Goal: Information Seeking & Learning: Learn about a topic

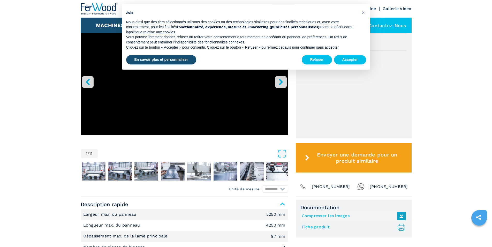
scroll to position [185, 0]
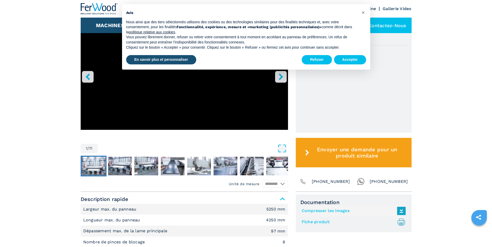
click at [91, 171] on img "Go to Slide 2" at bounding box center [94, 166] width 24 height 19
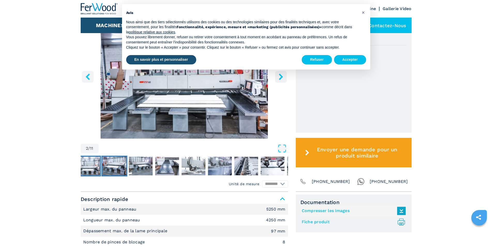
click at [110, 168] on img "Go to Slide 3" at bounding box center [114, 166] width 24 height 19
click at [362, 11] on span "×" at bounding box center [363, 12] width 3 height 6
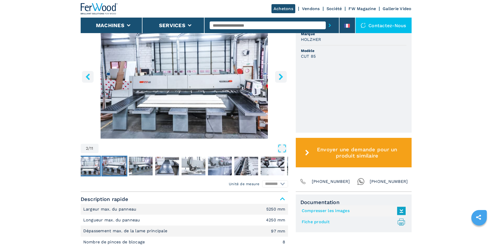
click at [119, 166] on img "Go to Slide 3" at bounding box center [114, 166] width 24 height 19
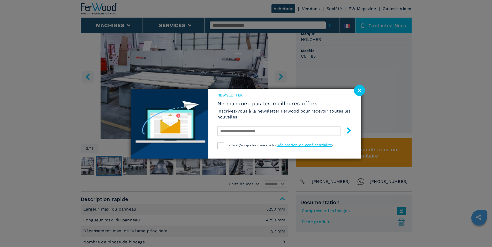
click at [357, 89] on image at bounding box center [359, 90] width 11 height 11
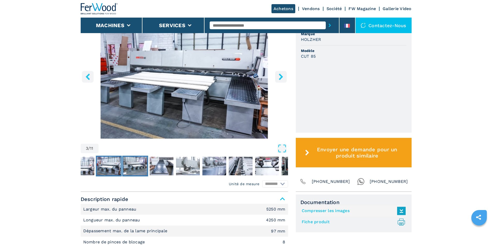
click at [142, 167] on img "Go to Slide 4" at bounding box center [135, 166] width 24 height 19
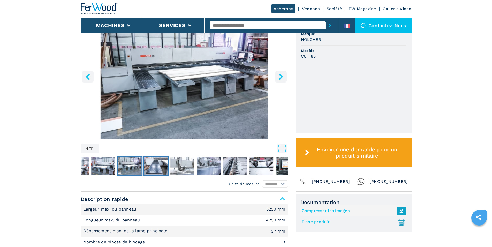
click at [159, 169] on img "Go to Slide 5" at bounding box center [156, 166] width 24 height 19
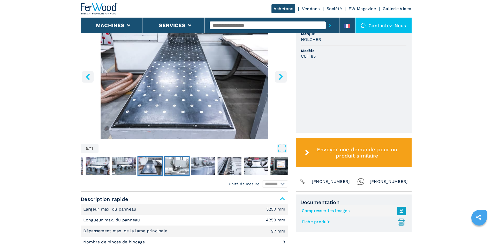
click at [177, 169] on img "Go to Slide 6" at bounding box center [177, 166] width 24 height 19
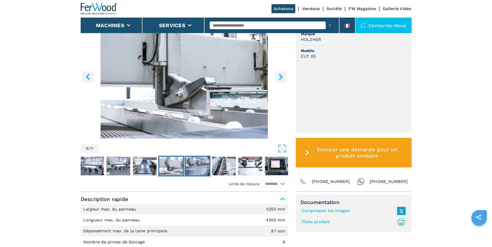
click at [197, 168] on img "Go to Slide 7" at bounding box center [198, 166] width 24 height 19
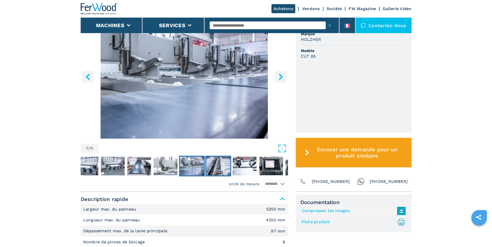
click at [216, 167] on img "Go to Slide 8" at bounding box center [218, 166] width 24 height 19
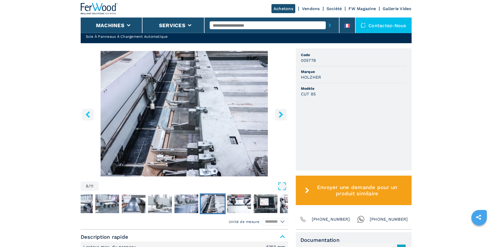
scroll to position [132, 0]
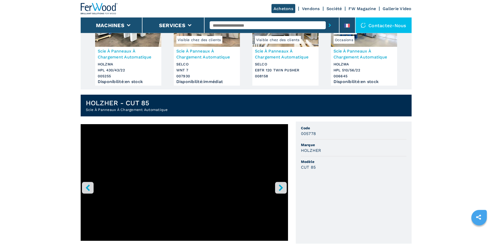
scroll to position [79, 0]
